Goal: Task Accomplishment & Management: Manage account settings

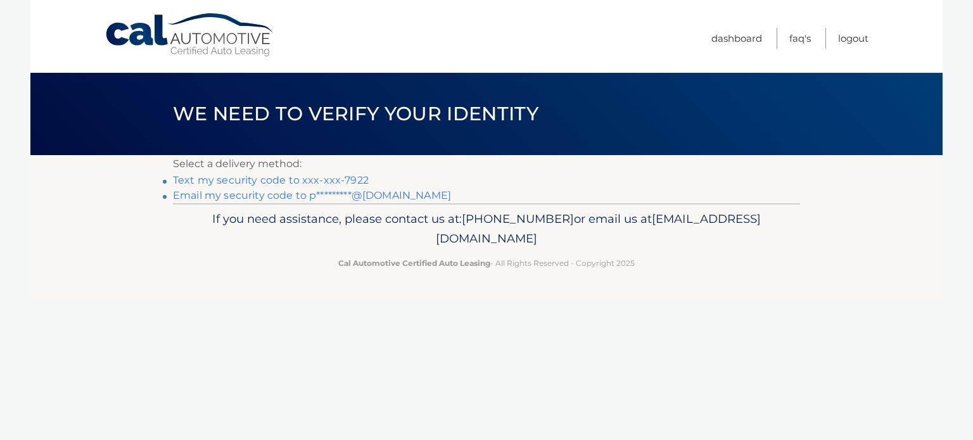
click at [348, 181] on link "Text my security code to xxx-xxx-7922" at bounding box center [271, 180] width 196 height 12
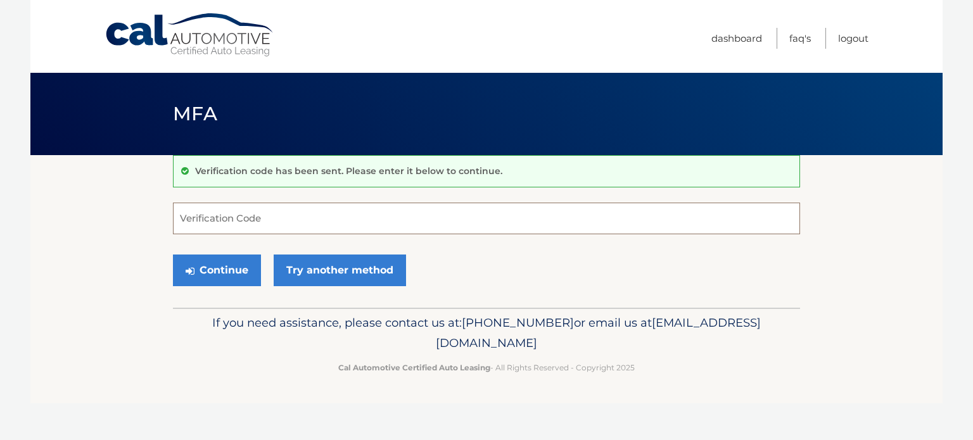
click at [324, 220] on input "Verification Code" at bounding box center [486, 219] width 627 height 32
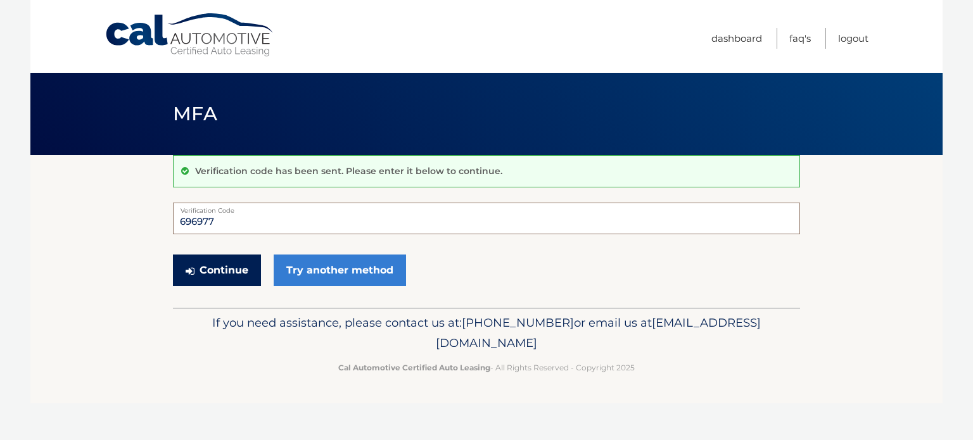
type input "696977"
click at [232, 262] on button "Continue" at bounding box center [217, 271] width 88 height 32
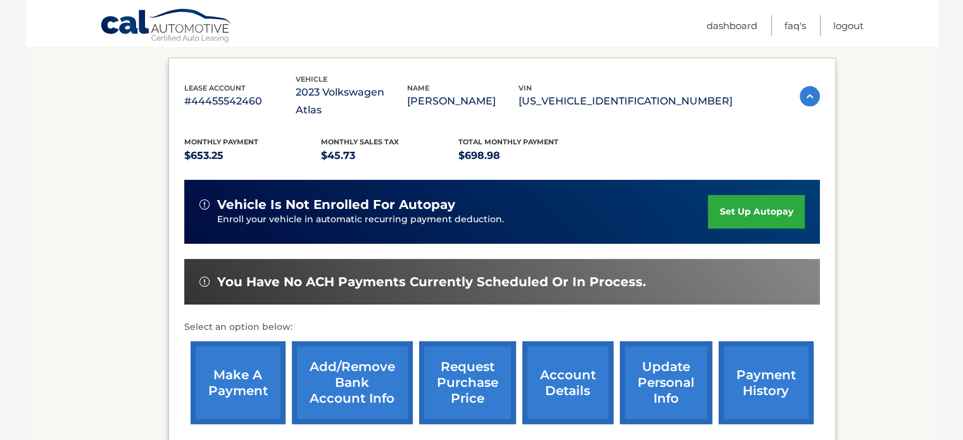
scroll to position [215, 0]
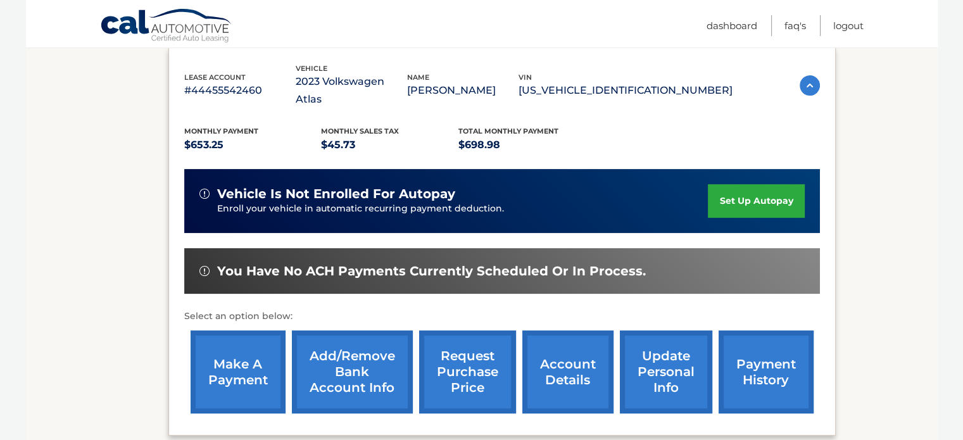
click at [248, 353] on link "make a payment" at bounding box center [238, 372] width 95 height 83
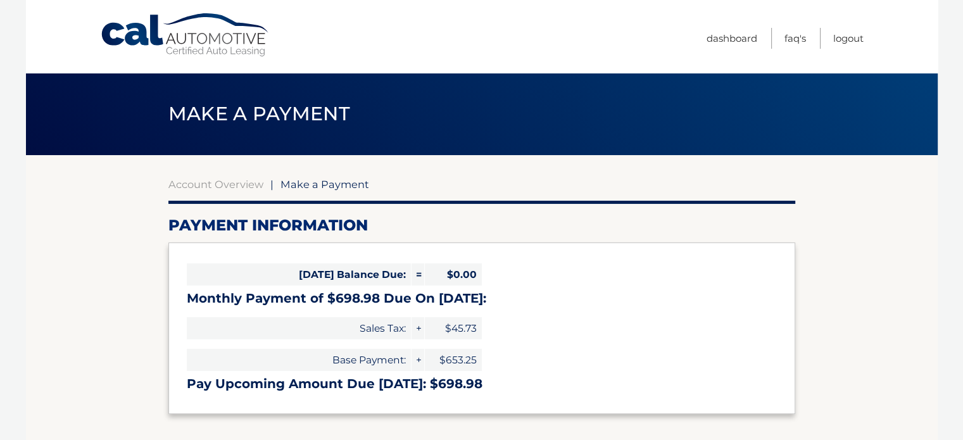
select select "OTYzNzdlZjAtOTczNC00MjBlLThhZTItNzJmZGVmMDc3MGQ1"
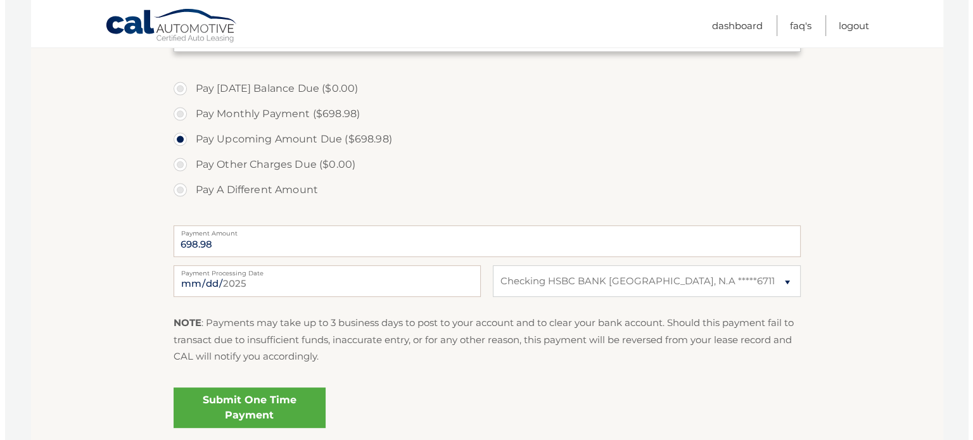
scroll to position [362, 0]
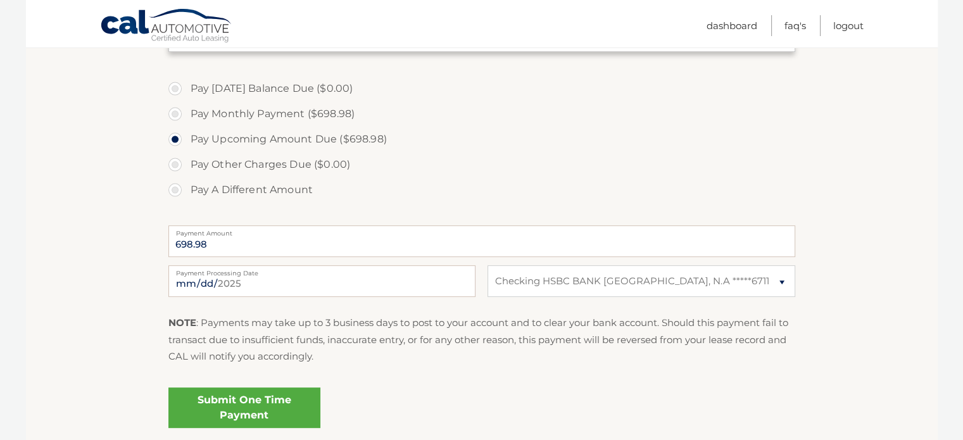
click at [265, 405] on link "Submit One Time Payment" at bounding box center [244, 408] width 152 height 41
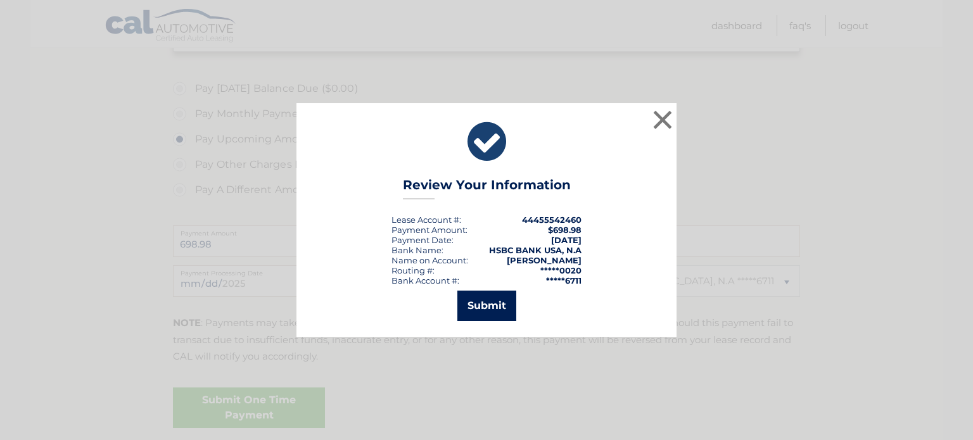
click at [479, 311] on button "Submit" at bounding box center [486, 306] width 59 height 30
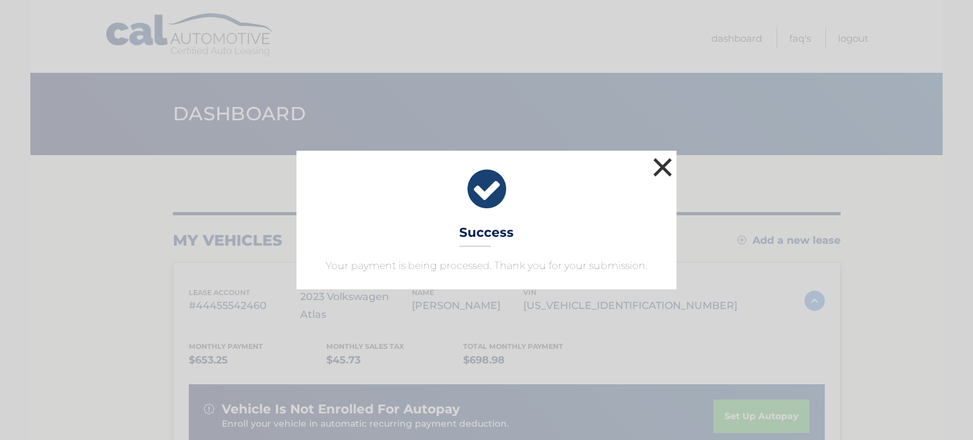
click at [661, 167] on button "×" at bounding box center [662, 167] width 25 height 25
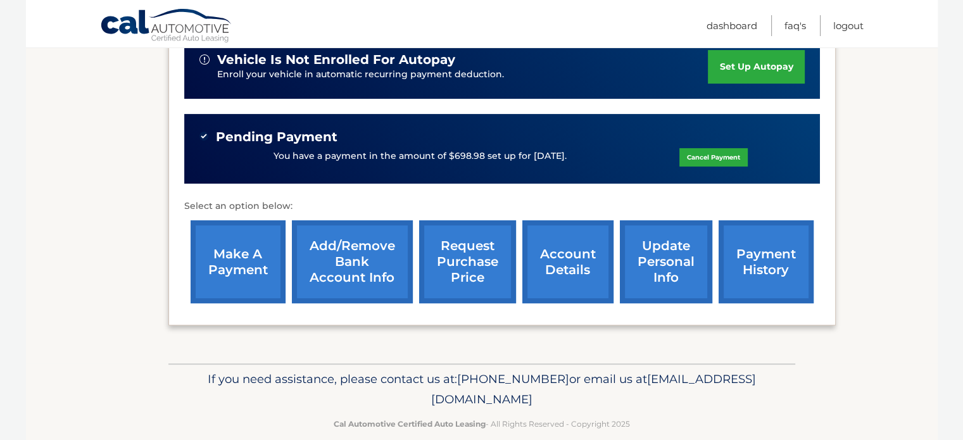
scroll to position [348, 0]
